Goal: Task Accomplishment & Management: Manage account settings

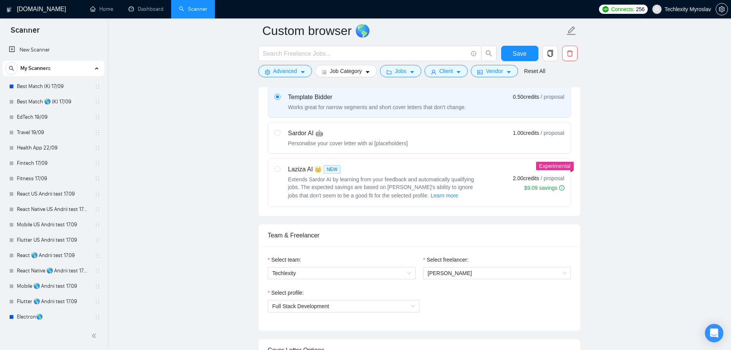
scroll to position [192, 0]
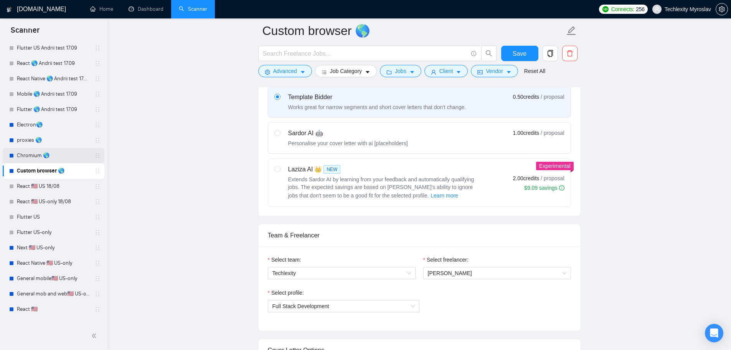
click at [35, 155] on link "Chromium 🌎" at bounding box center [53, 155] width 73 height 15
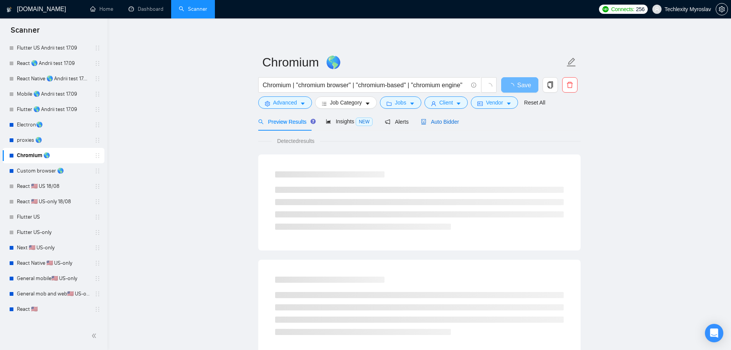
click at [437, 122] on span "Auto Bidder" at bounding box center [440, 122] width 38 height 6
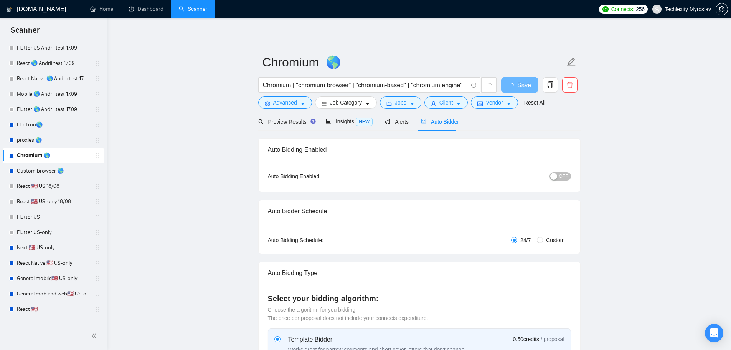
radio input "false"
radio input "true"
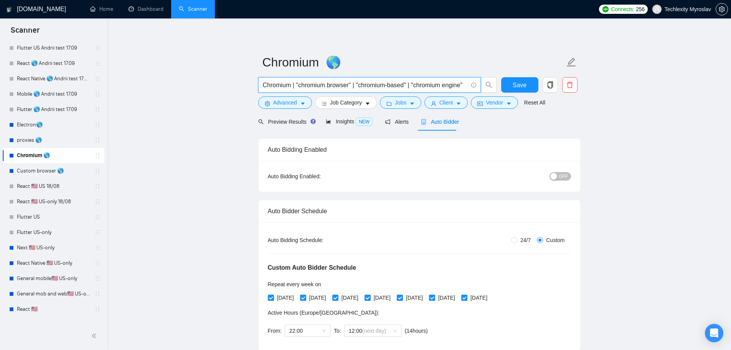
drag, startPoint x: 429, startPoint y: 85, endPoint x: 472, endPoint y: 88, distance: 42.3
click at [472, 88] on span "Chromium | "chromium browser" | "chromium-based" | "chromium engine"" at bounding box center [369, 84] width 223 height 15
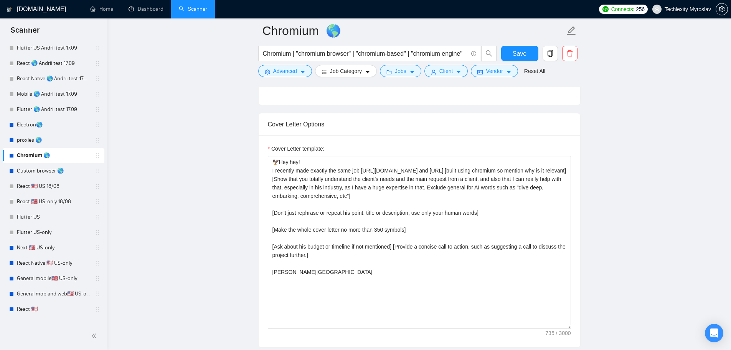
scroll to position [576, 0]
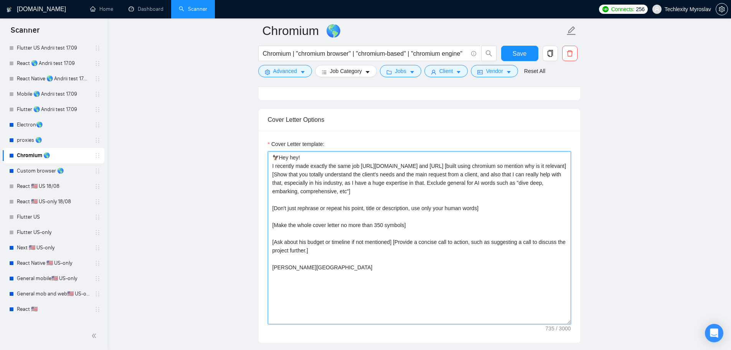
drag, startPoint x: 428, startPoint y: 165, endPoint x: 467, endPoint y: 168, distance: 39.2
click at [467, 168] on textarea "🦅Hey hey! I recently made exactly the same job https://goundetected.io and http…" at bounding box center [419, 237] width 303 height 173
type textarea "🦅Hey hey! I recently made exactly the same job https://goundetected.io [built u…"
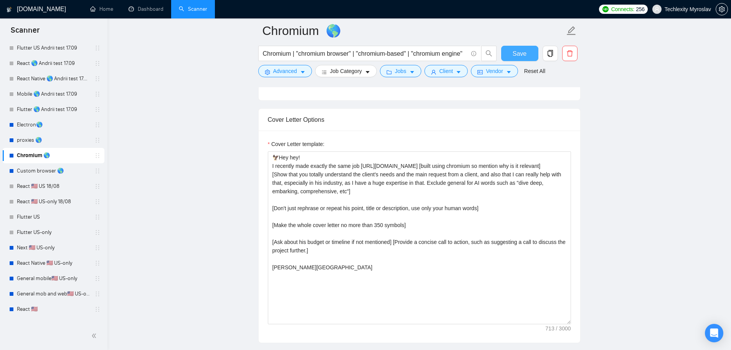
click at [518, 56] on span "Save" at bounding box center [520, 54] width 14 height 10
click at [46, 138] on link "proxies 🌎" at bounding box center [53, 139] width 73 height 15
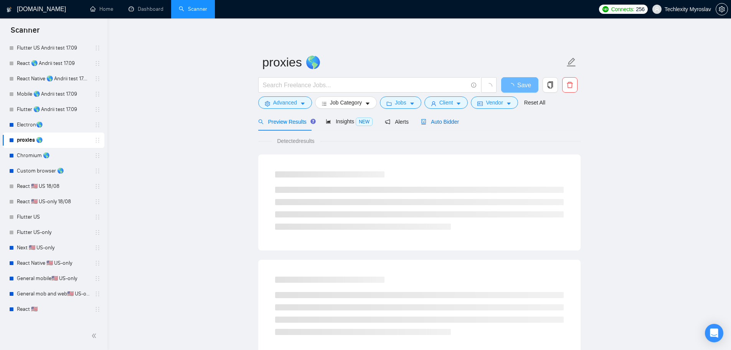
click at [436, 119] on span "Auto Bidder" at bounding box center [440, 122] width 38 height 6
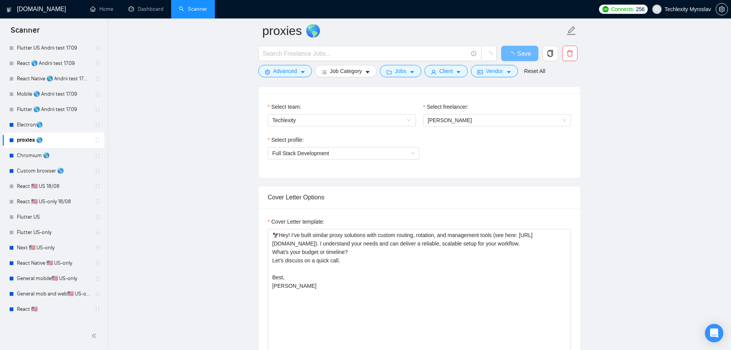
scroll to position [499, 0]
drag, startPoint x: 41, startPoint y: 129, endPoint x: 244, endPoint y: 192, distance: 212.9
click at [41, 129] on link "Electron🌎" at bounding box center [53, 124] width 73 height 15
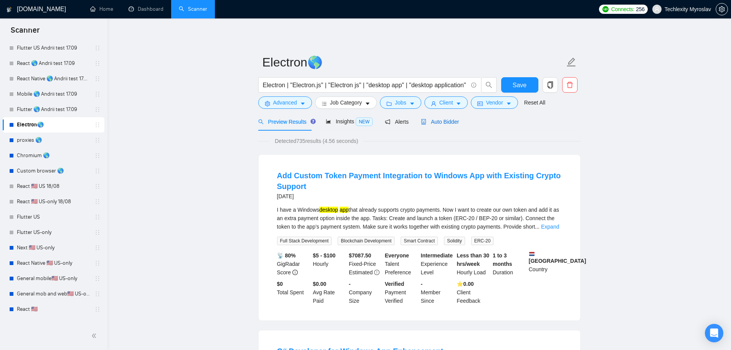
click at [438, 121] on span "Auto Bidder" at bounding box center [440, 122] width 38 height 6
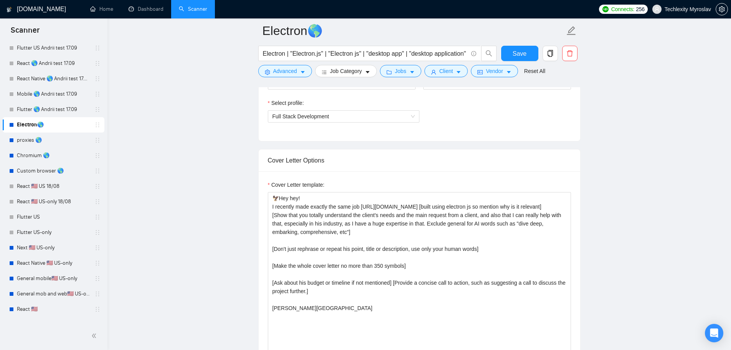
scroll to position [537, 0]
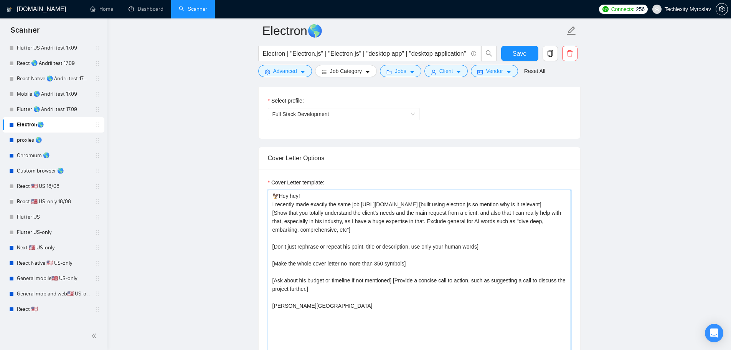
click at [393, 205] on textarea "🦅Hey hey! I recently made exactly the same job https://leadtower.io [built usin…" at bounding box center [419, 276] width 303 height 173
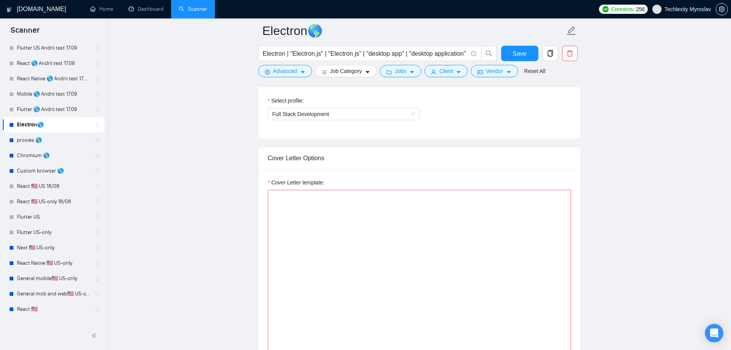
click at [517, 52] on span "Save" at bounding box center [520, 54] width 14 height 10
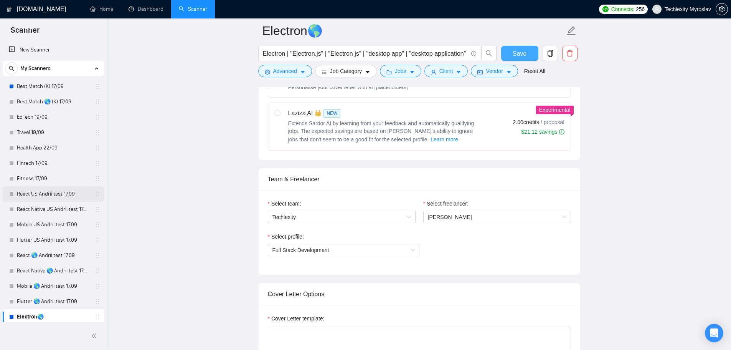
scroll to position [384, 0]
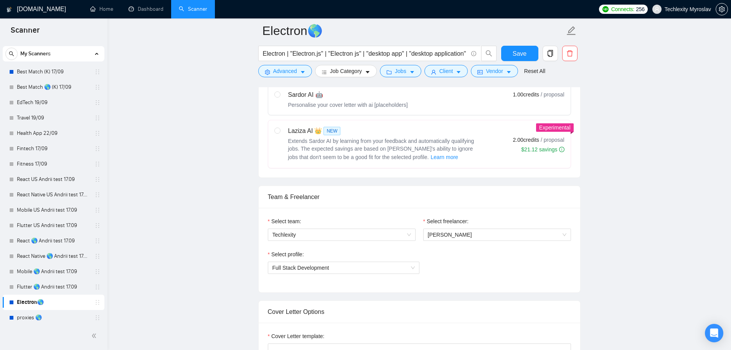
scroll to position [3, 0]
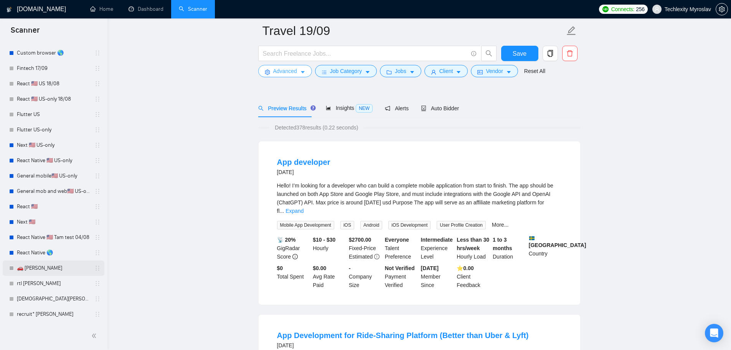
scroll to position [38, 0]
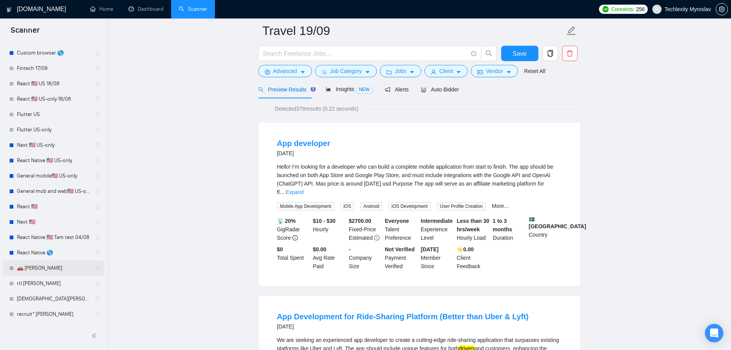
click at [58, 266] on link "🚗 tamara" at bounding box center [53, 267] width 73 height 15
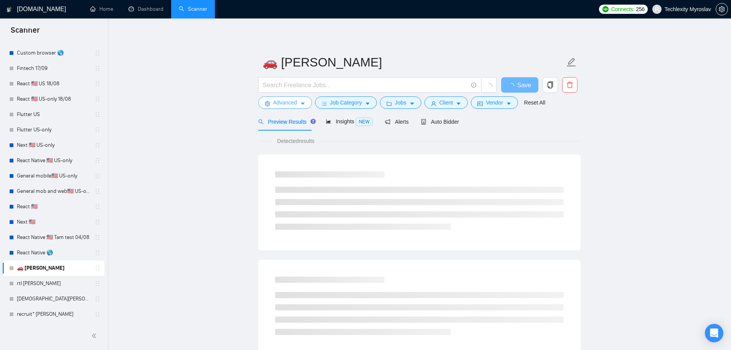
click at [284, 103] on span "Advanced" at bounding box center [285, 102] width 24 height 8
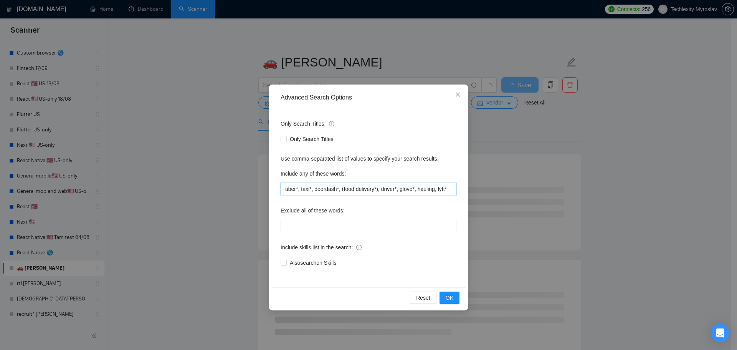
click at [362, 188] on input "uber*, taxi*, doordash*, (food delivery*), driver*, glovo*, hauling, lyft*" at bounding box center [369, 189] width 176 height 12
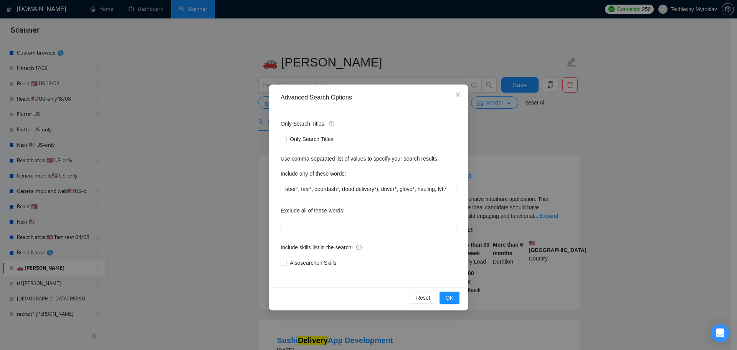
click at [178, 162] on div "Advanced Search Options Only Search Titles: Only Search Titles Use comma-separa…" at bounding box center [368, 175] width 737 height 350
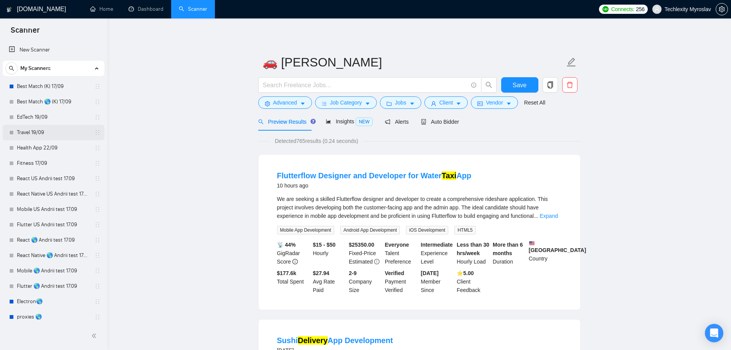
click at [65, 133] on link "Travel 19/09" at bounding box center [53, 132] width 73 height 15
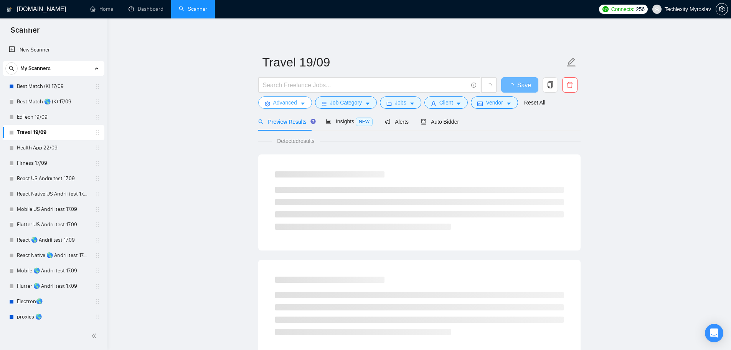
click at [287, 103] on span "Advanced" at bounding box center [285, 102] width 24 height 8
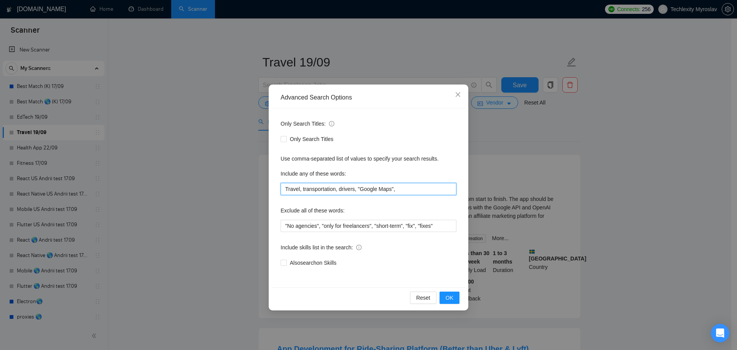
click at [365, 187] on input "Travel, transportation, drivers, "Google Maps"," at bounding box center [369, 189] width 176 height 12
paste input "uber*, taxi*, doordash*, (food delivery*), driver*, glovo*, hauling, lyft*"
type input "uber*, taxi*, doordash*, (food delivery*), driver*, glovo*, hauling, lyft*"
click at [451, 297] on span "OK" at bounding box center [450, 297] width 8 height 8
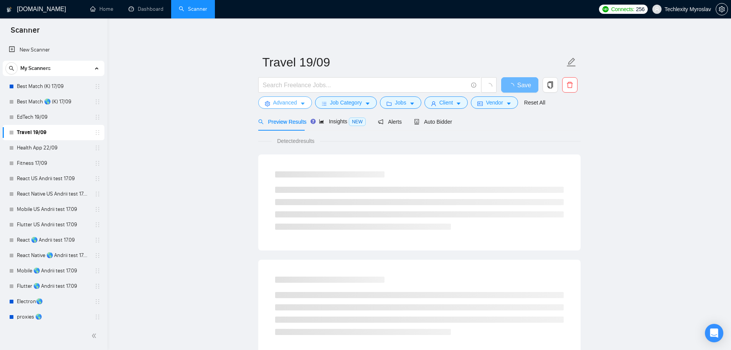
click at [281, 102] on span "Advanced" at bounding box center [285, 102] width 24 height 8
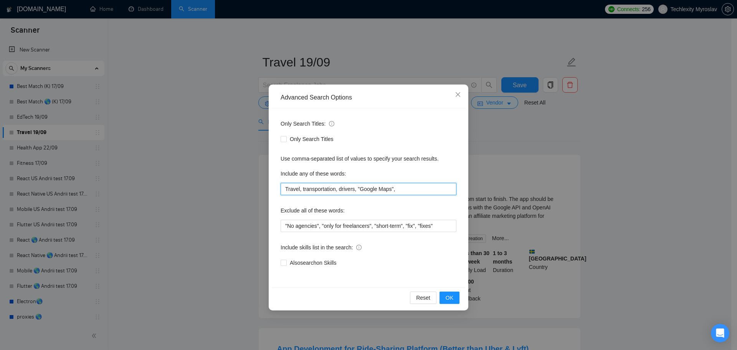
click at [299, 189] on input "Travel, transportation, drivers, "Google Maps"," at bounding box center [369, 189] width 176 height 12
click at [337, 190] on input "Travel*, transportation, drivers, "Google Maps"," at bounding box center [369, 189] width 176 height 12
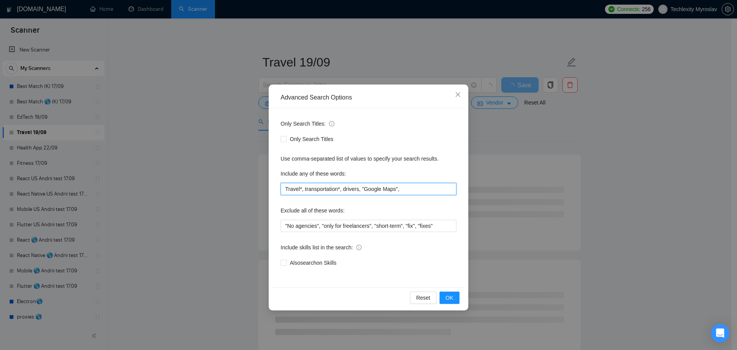
click at [357, 189] on input "Travel*, transportation*, drivers, "Google Maps"," at bounding box center [369, 189] width 176 height 12
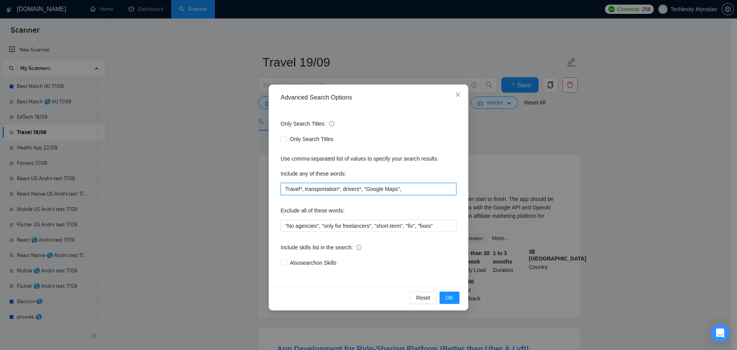
drag, startPoint x: 363, startPoint y: 189, endPoint x: 413, endPoint y: 194, distance: 50.5
click at [410, 193] on input "Travel*, transportation*, drivers*, "Google Maps"," at bounding box center [369, 189] width 176 height 12
type input "Travel*, transportation*, drivers*,"
click at [453, 297] on span "OK" at bounding box center [450, 297] width 8 height 8
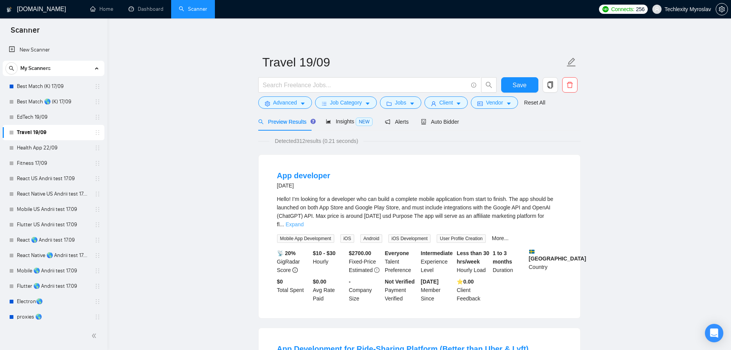
click at [304, 221] on link "Expand" at bounding box center [294, 224] width 18 height 6
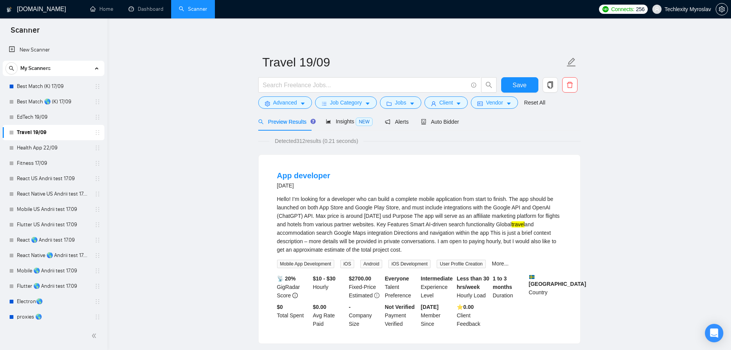
drag, startPoint x: 125, startPoint y: 160, endPoint x: 140, endPoint y: 118, distance: 44.4
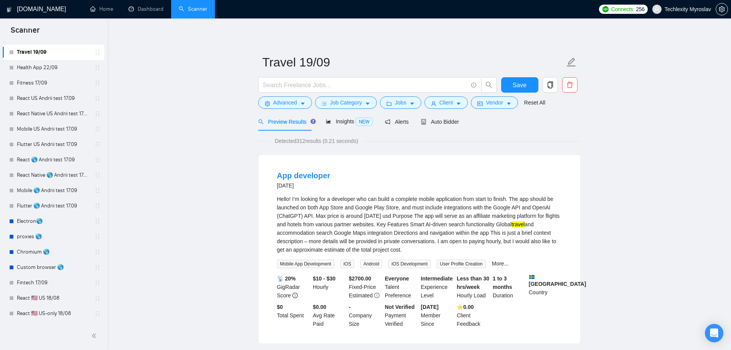
scroll to position [77, 0]
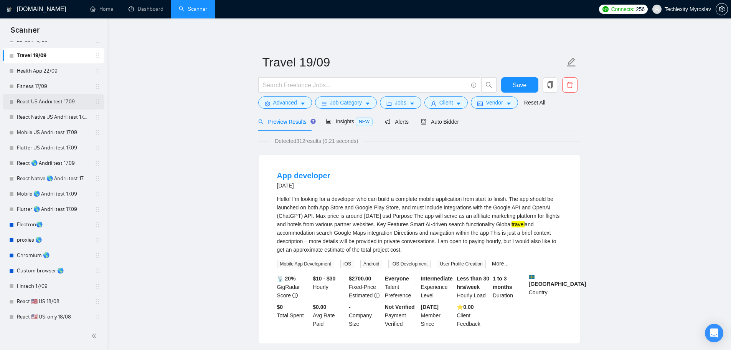
click at [53, 102] on link "React US Andrii test 17.09" at bounding box center [53, 101] width 73 height 15
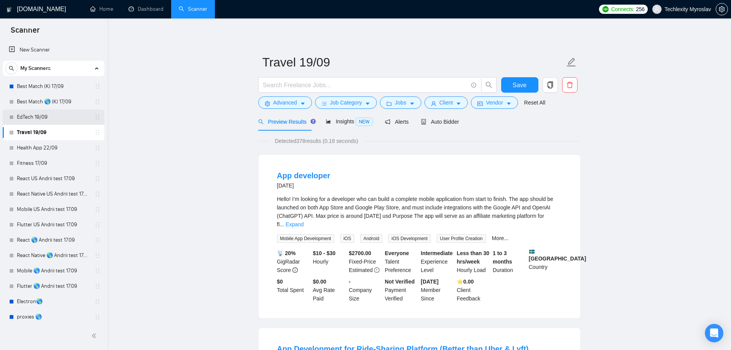
click at [50, 117] on link "EdTech 19/09" at bounding box center [53, 116] width 73 height 15
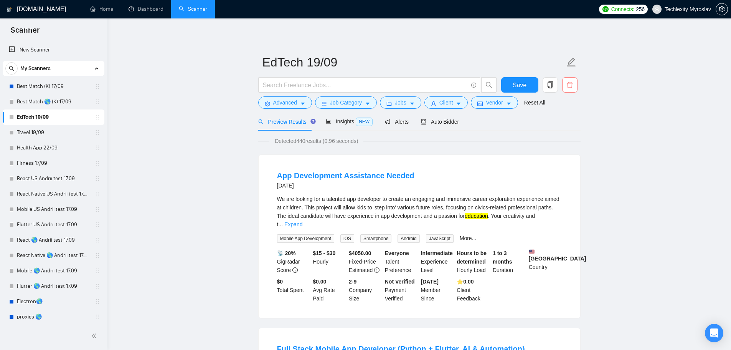
click at [570, 83] on icon "delete" at bounding box center [569, 84] width 7 height 7
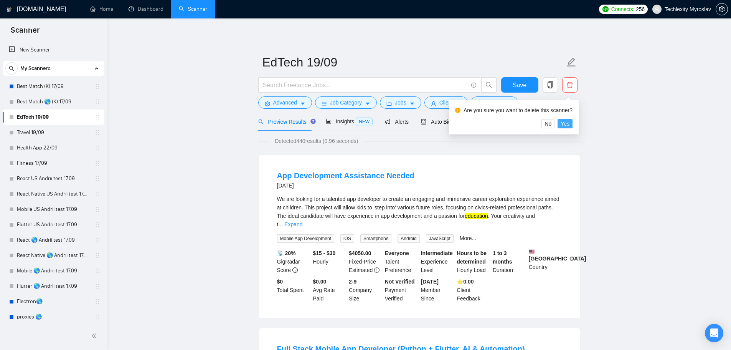
click at [564, 122] on span "Yes" at bounding box center [565, 123] width 9 height 8
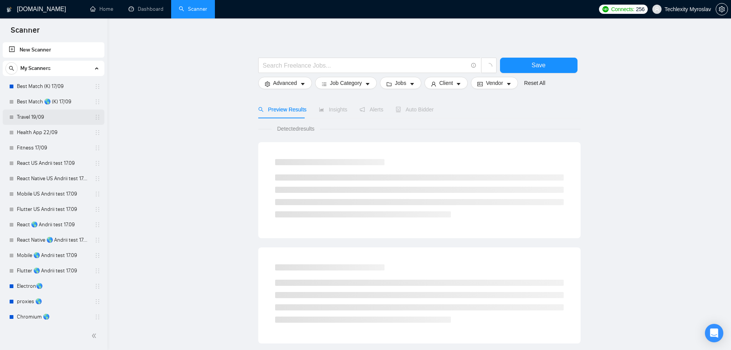
click at [45, 119] on link "Travel 19/09" at bounding box center [53, 116] width 73 height 15
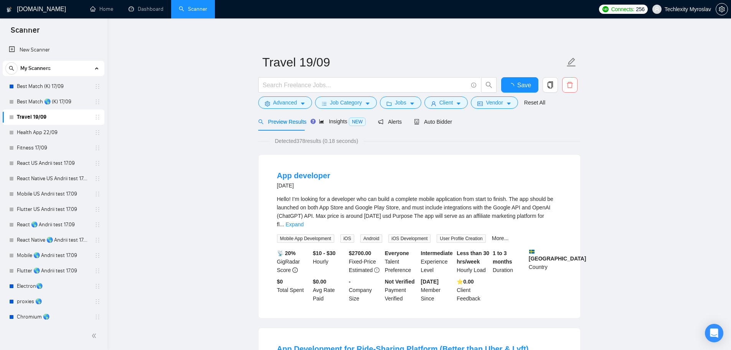
click at [566, 84] on icon "delete" at bounding box center [569, 84] width 7 height 7
click at [571, 87] on icon "delete" at bounding box center [570, 85] width 6 height 6
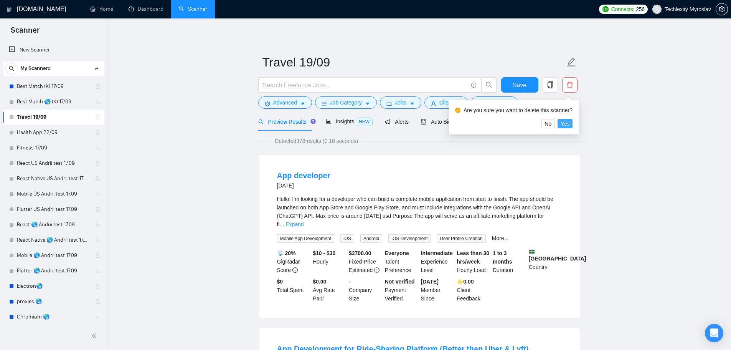
click at [566, 124] on span "Yes" at bounding box center [565, 123] width 9 height 8
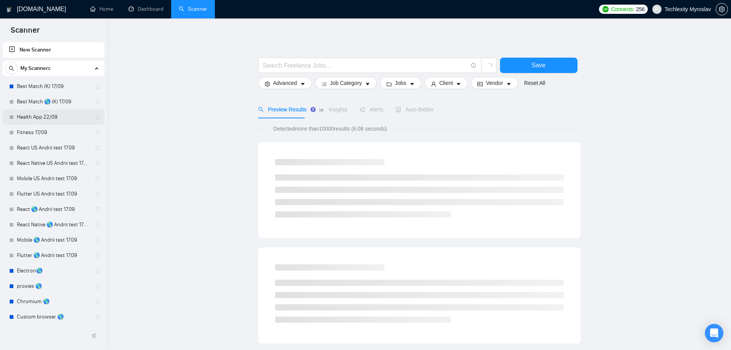
click at [52, 118] on link "Health App 22/09" at bounding box center [53, 116] width 73 height 15
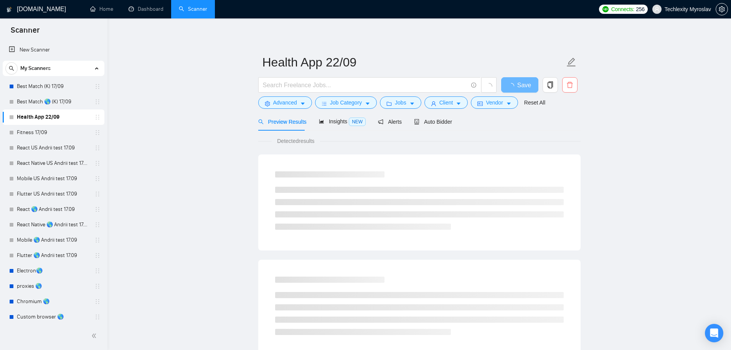
click at [573, 84] on icon "delete" at bounding box center [569, 84] width 7 height 7
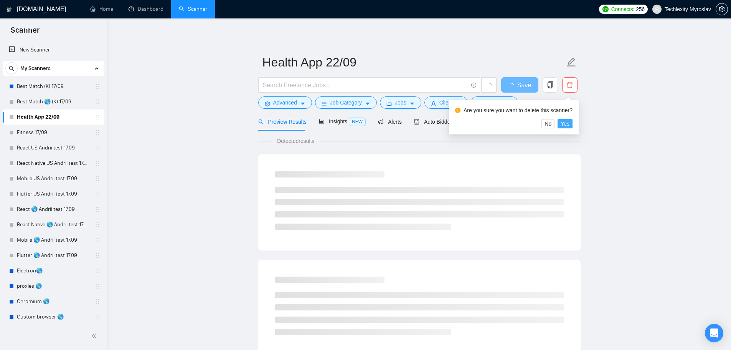
click at [564, 126] on span "Yes" at bounding box center [565, 123] width 9 height 8
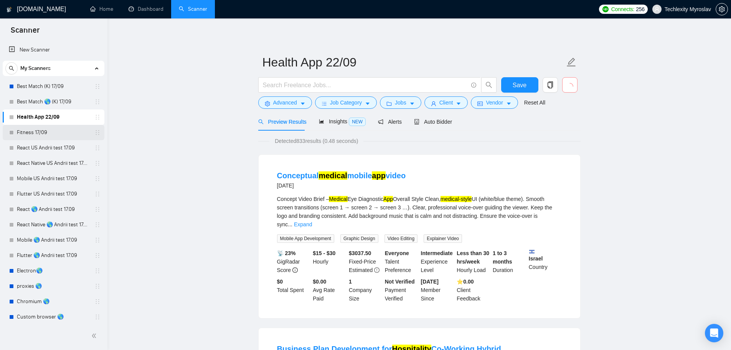
click at [39, 135] on link "Fitness 17/09" at bounding box center [53, 132] width 73 height 15
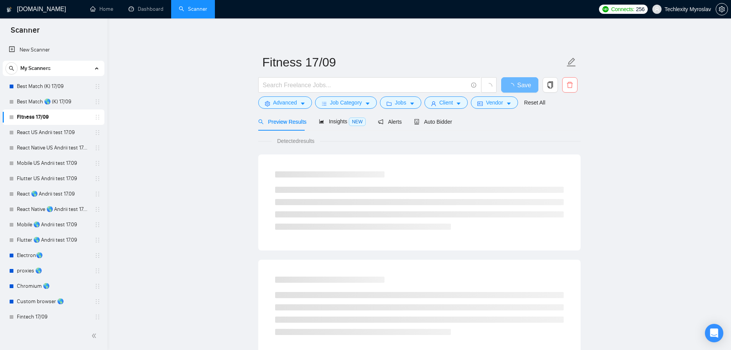
click at [570, 86] on icon "delete" at bounding box center [569, 84] width 7 height 7
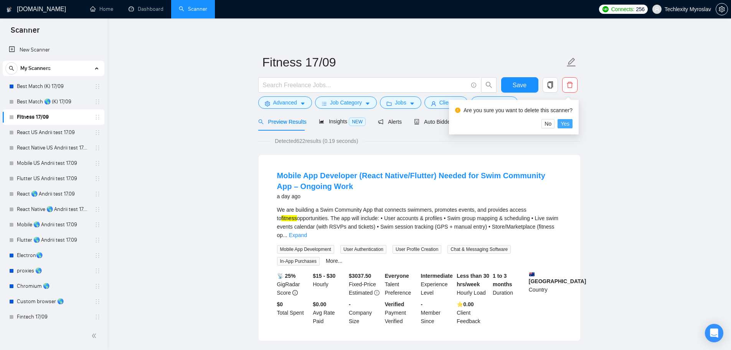
click at [564, 122] on span "Yes" at bounding box center [565, 123] width 9 height 8
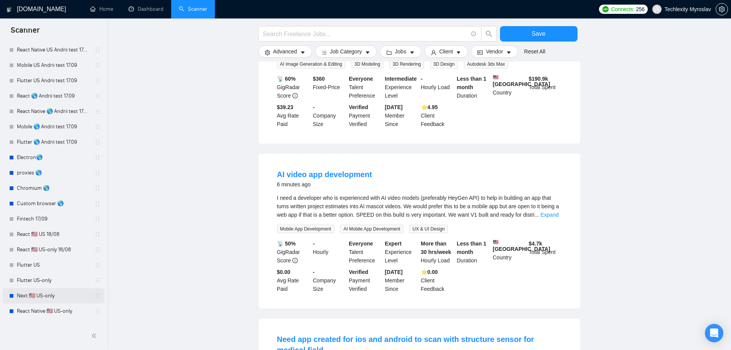
scroll to position [79, 0]
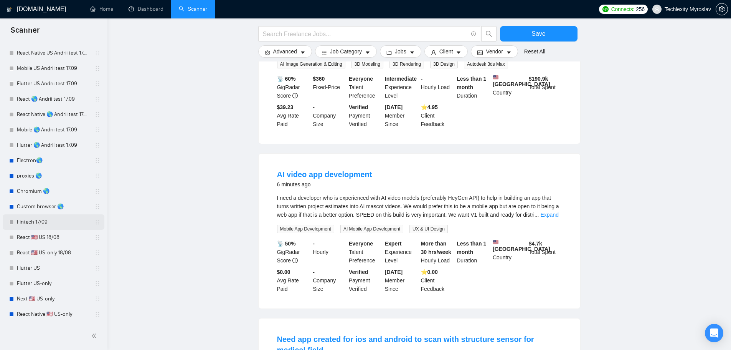
click at [62, 221] on link "Fintech 17/09" at bounding box center [53, 221] width 73 height 15
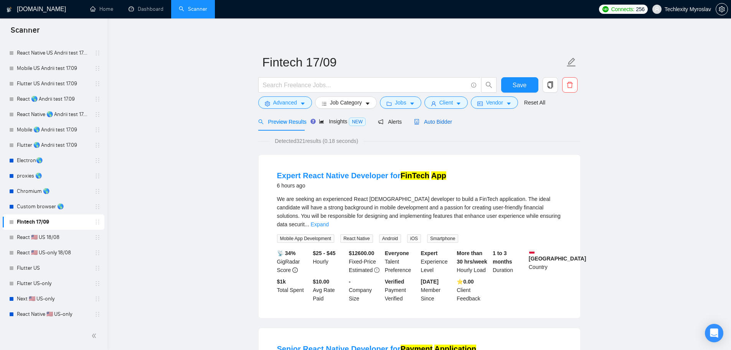
click at [433, 119] on span "Auto Bidder" at bounding box center [433, 122] width 38 height 6
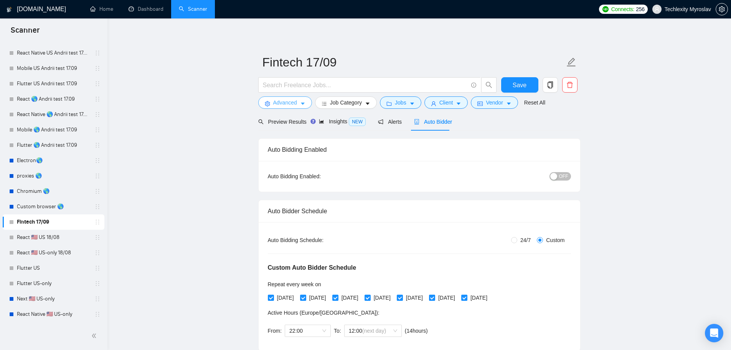
click at [289, 104] on span "Advanced" at bounding box center [285, 102] width 24 height 8
click at [570, 85] on icon "delete" at bounding box center [569, 84] width 7 height 7
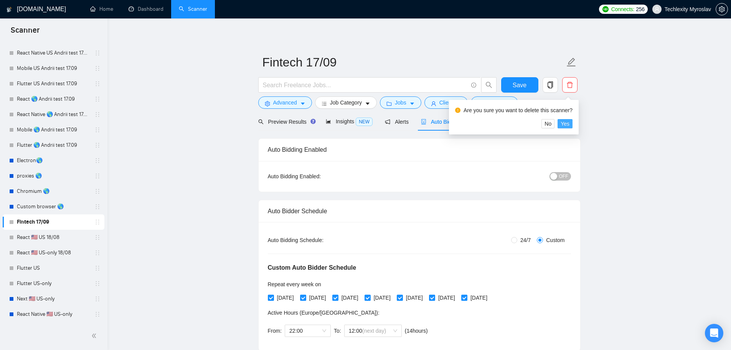
click at [568, 123] on span "Yes" at bounding box center [565, 123] width 9 height 8
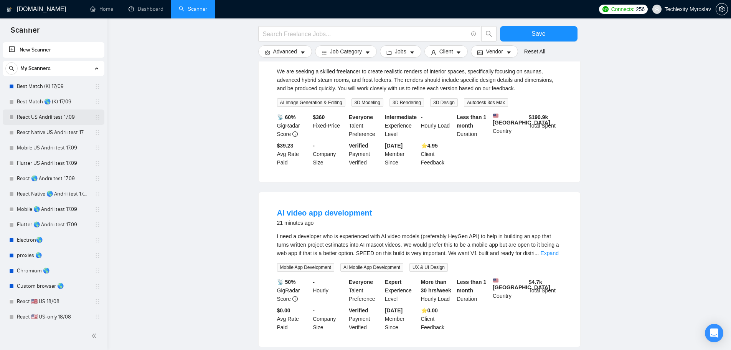
click at [53, 119] on link "React US Andrii test 17.09" at bounding box center [53, 116] width 73 height 15
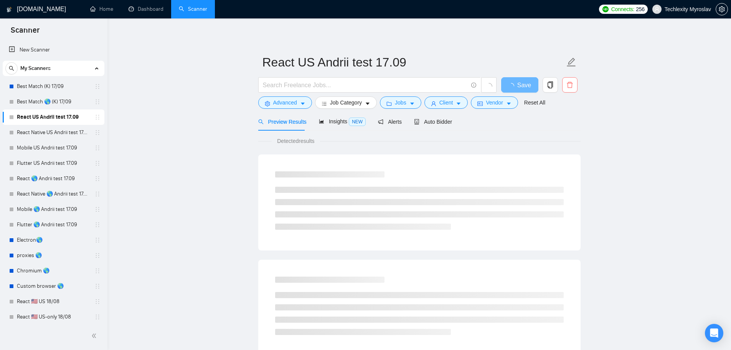
click at [575, 86] on span "delete" at bounding box center [570, 84] width 15 height 7
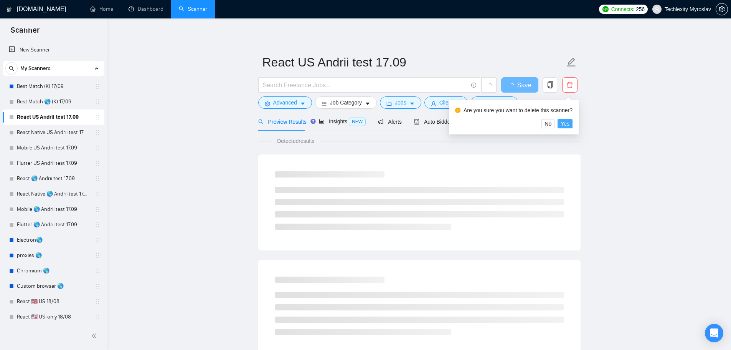
click at [564, 123] on span "Yes" at bounding box center [565, 123] width 9 height 8
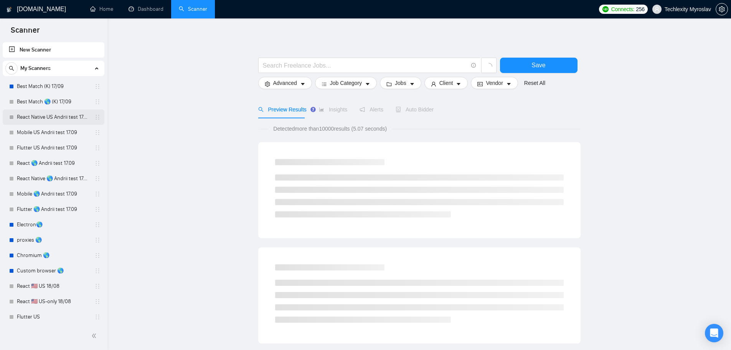
click at [61, 115] on link "React Native US Andrii test 17.09" at bounding box center [53, 116] width 73 height 15
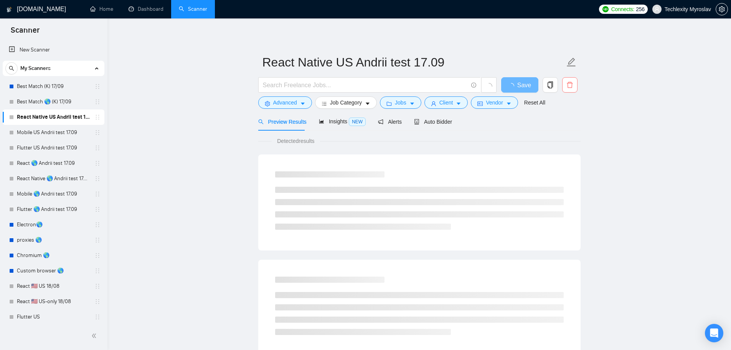
click at [575, 83] on span "delete" at bounding box center [570, 84] width 15 height 7
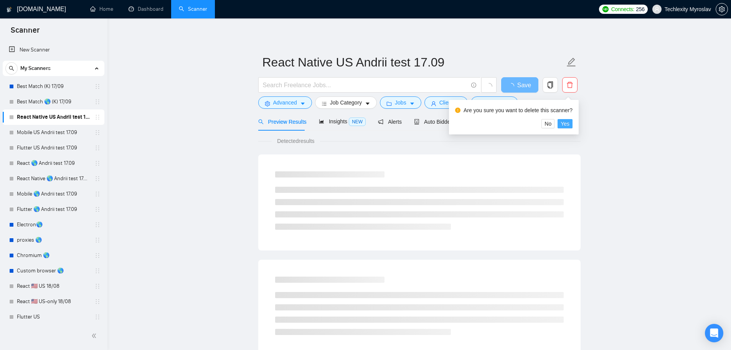
click at [561, 123] on span "Yes" at bounding box center [565, 123] width 9 height 8
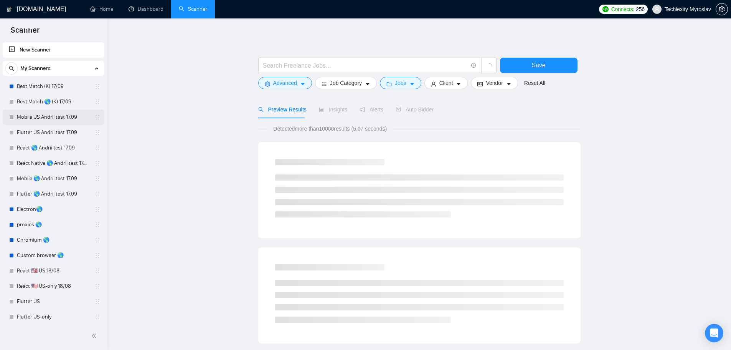
click at [49, 116] on link "Mobile US Andrii test 17.09" at bounding box center [53, 116] width 73 height 15
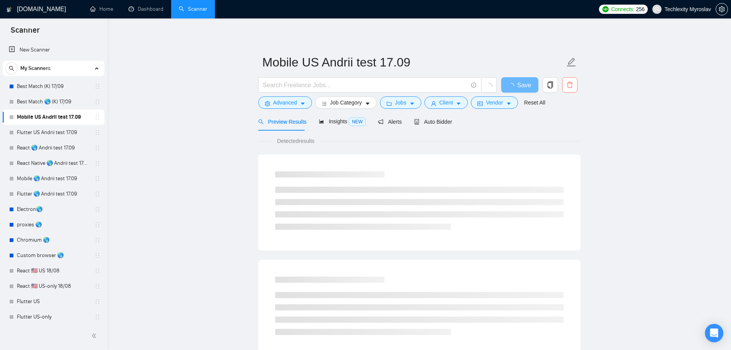
click at [572, 85] on icon "delete" at bounding box center [570, 85] width 6 height 6
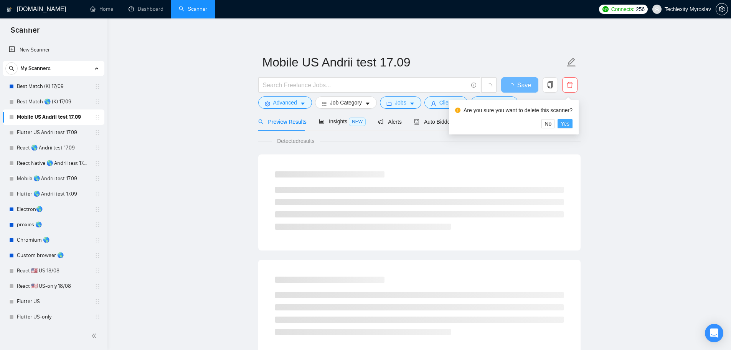
click at [563, 122] on span "Yes" at bounding box center [565, 123] width 9 height 8
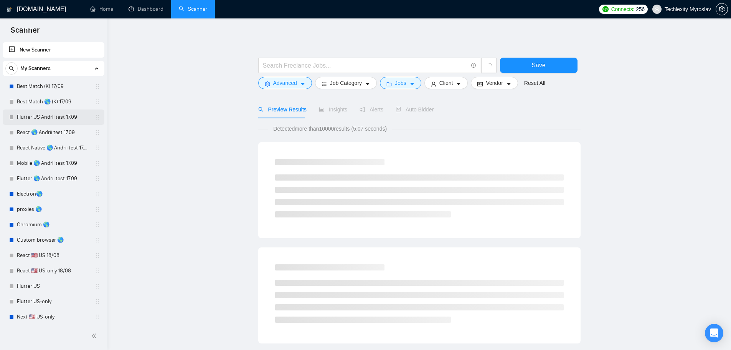
click at [58, 114] on link "Flutter US Andrii test 17.09" at bounding box center [53, 116] width 73 height 15
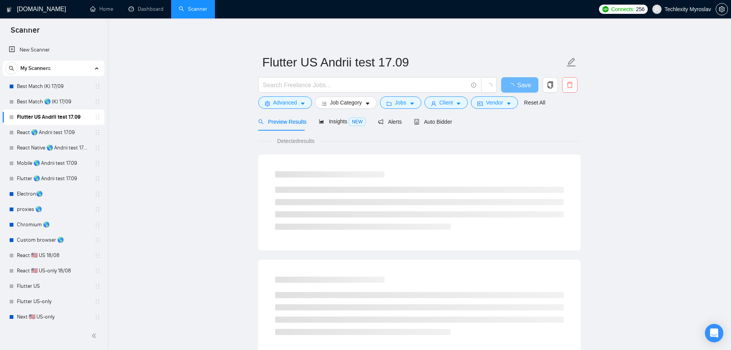
click at [570, 86] on icon "delete" at bounding box center [569, 84] width 7 height 7
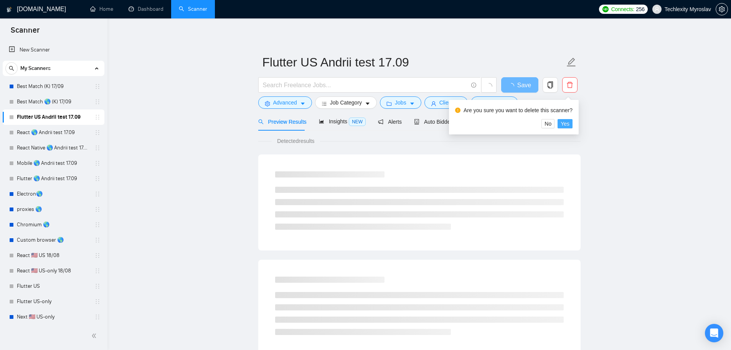
click at [565, 121] on span "Yes" at bounding box center [565, 123] width 9 height 8
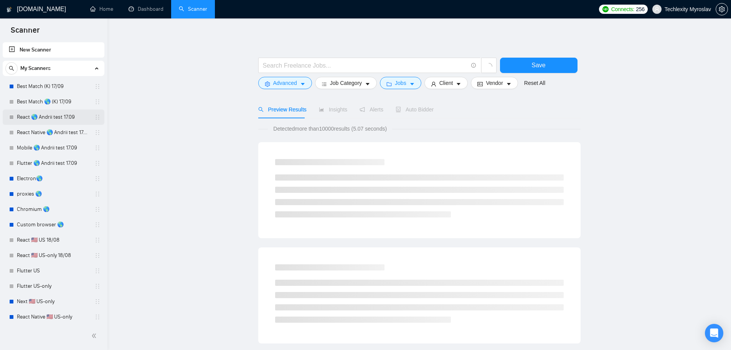
click at [50, 118] on link "React 🌎 Andrii test 17.09" at bounding box center [53, 116] width 73 height 15
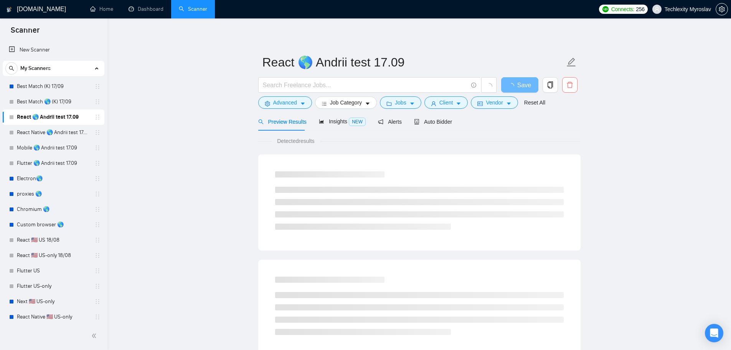
click at [569, 87] on icon "delete" at bounding box center [569, 84] width 7 height 7
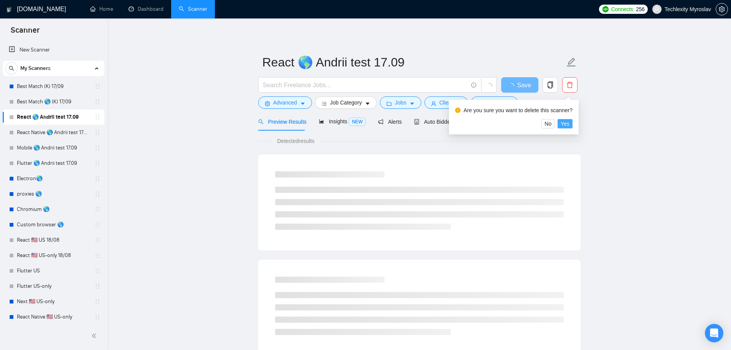
click at [568, 123] on span "Yes" at bounding box center [565, 123] width 9 height 8
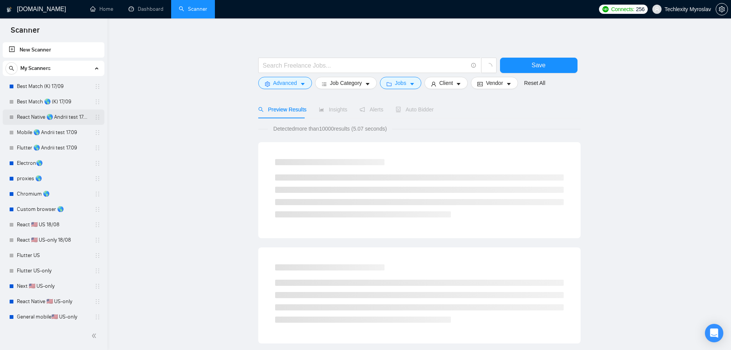
click at [45, 118] on link "React Native 🌎 Andrii test 17.09" at bounding box center [53, 116] width 73 height 15
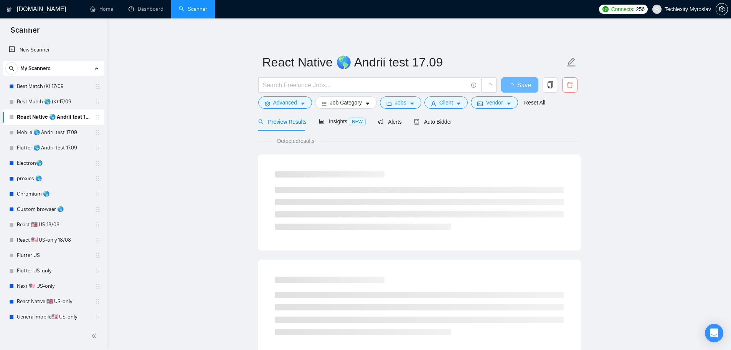
click at [572, 87] on icon "delete" at bounding box center [570, 85] width 6 height 6
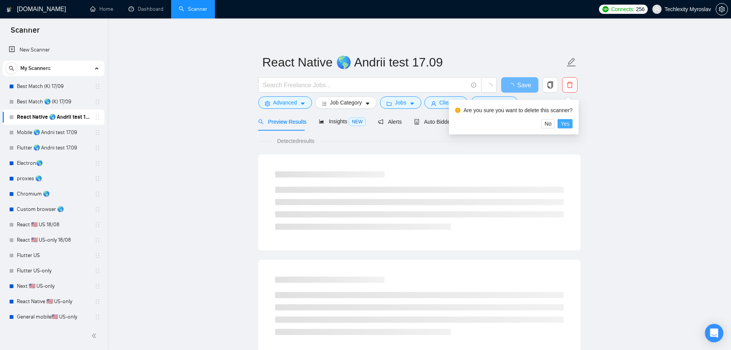
click at [565, 121] on span "Yes" at bounding box center [565, 123] width 9 height 8
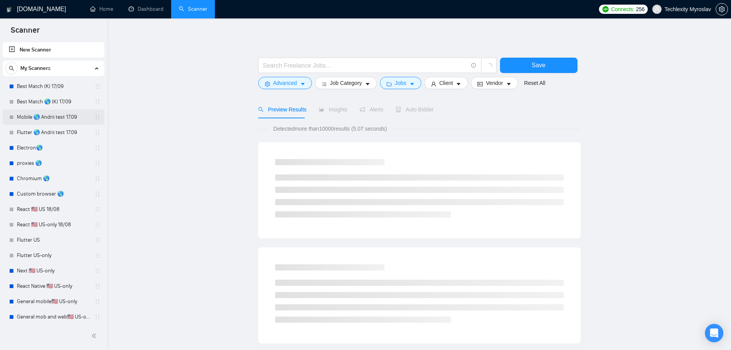
click at [56, 116] on link "Mobile 🌎 Andrii test 17.09" at bounding box center [53, 116] width 73 height 15
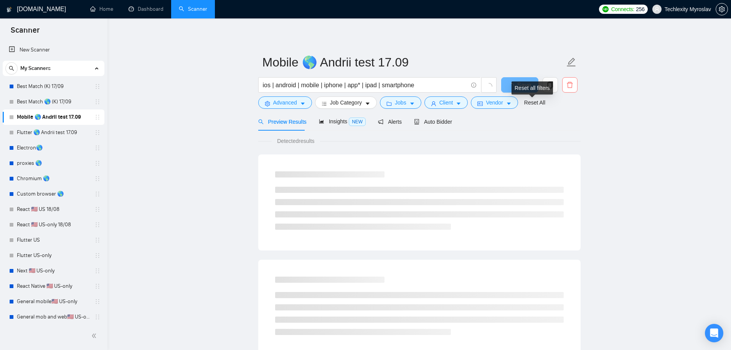
click at [567, 87] on icon "delete" at bounding box center [569, 84] width 7 height 7
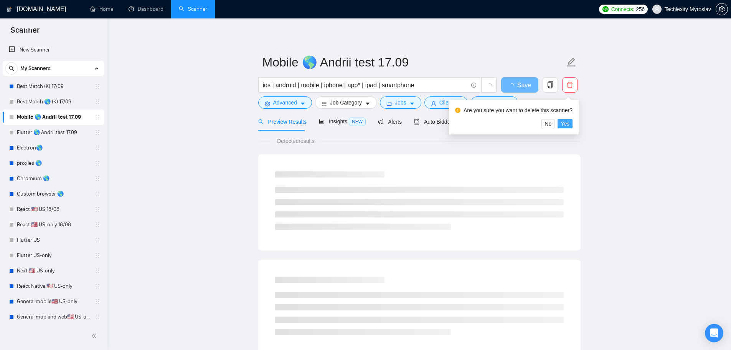
click at [568, 126] on span "Yes" at bounding box center [565, 123] width 9 height 8
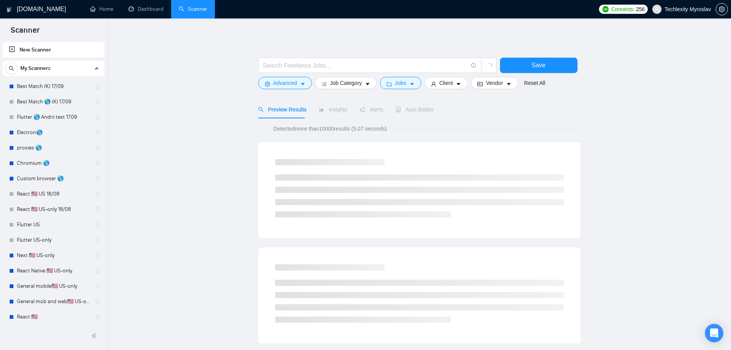
click at [50, 116] on link "Flutter 🌎 Andrii test 17.09" at bounding box center [53, 116] width 73 height 15
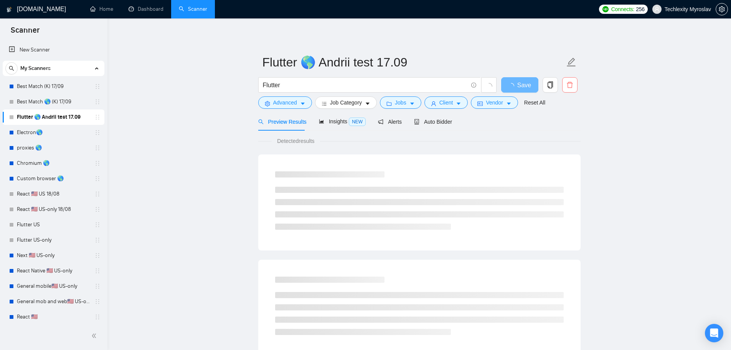
click at [569, 86] on icon "delete" at bounding box center [569, 84] width 7 height 7
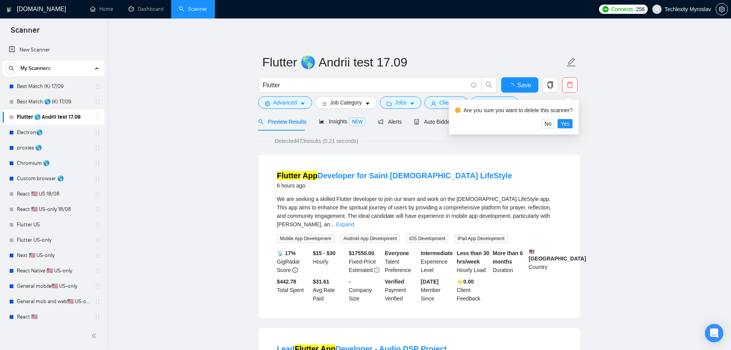
click at [566, 119] on div "Are you sure you want to delete this scanner?" at bounding box center [513, 111] width 117 height 15
click at [565, 120] on span "Yes" at bounding box center [565, 123] width 9 height 8
